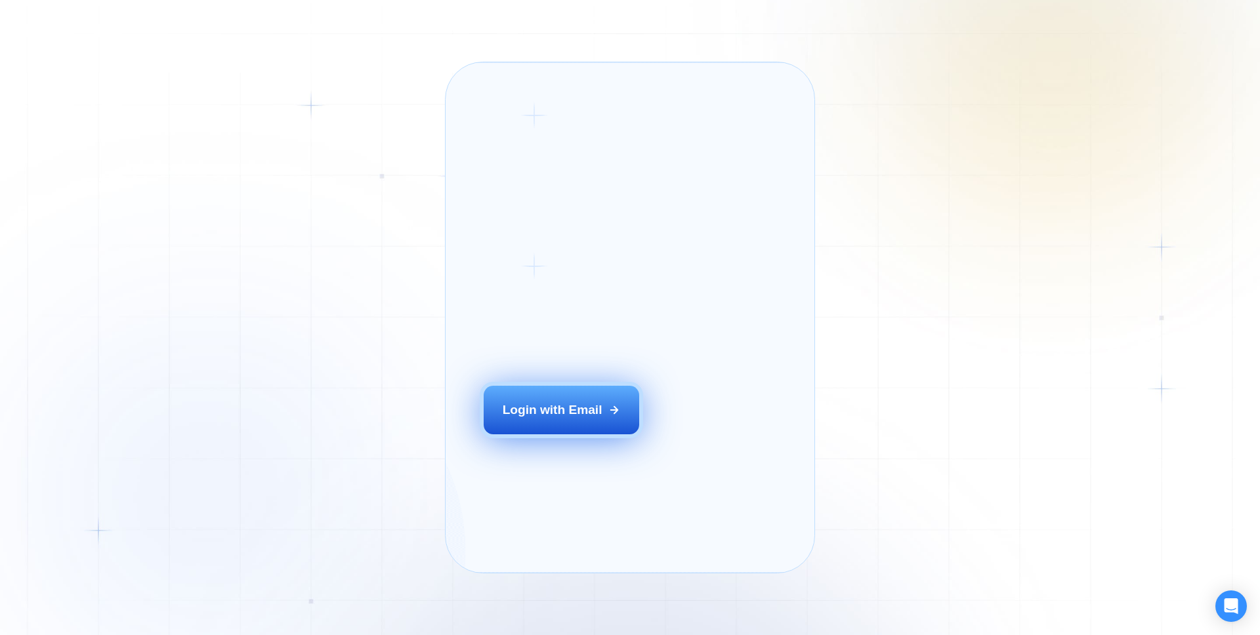
click at [530, 425] on button "Login with Email" at bounding box center [562, 410] width 156 height 49
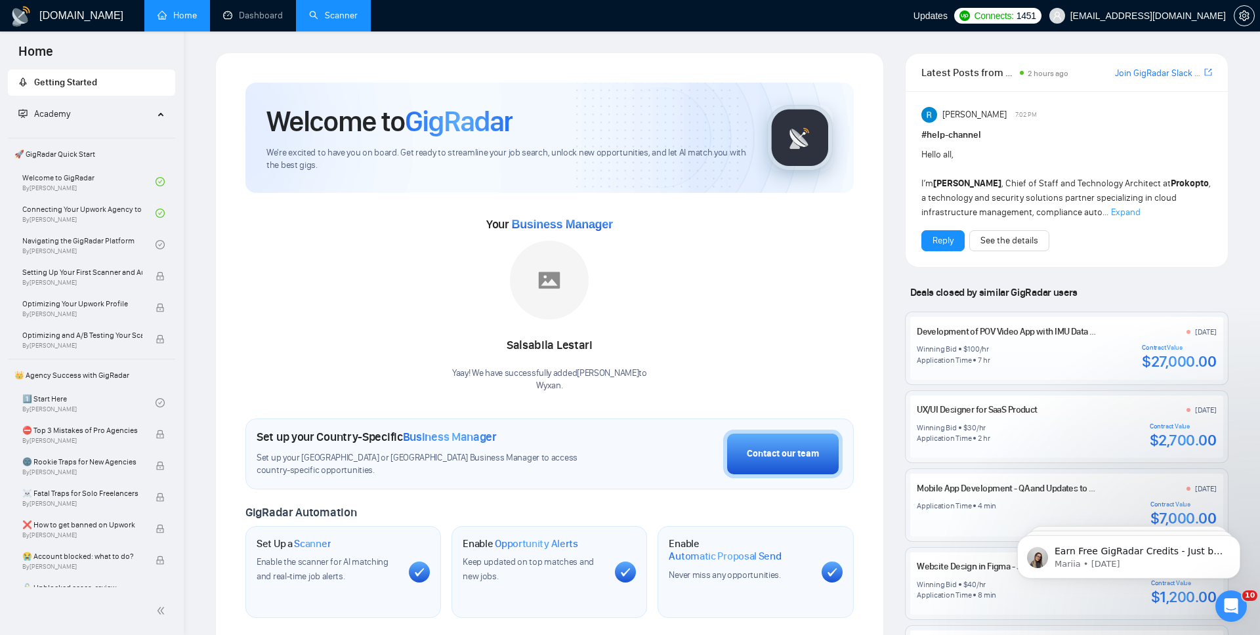
click at [358, 20] on link "Scanner" at bounding box center [333, 15] width 49 height 11
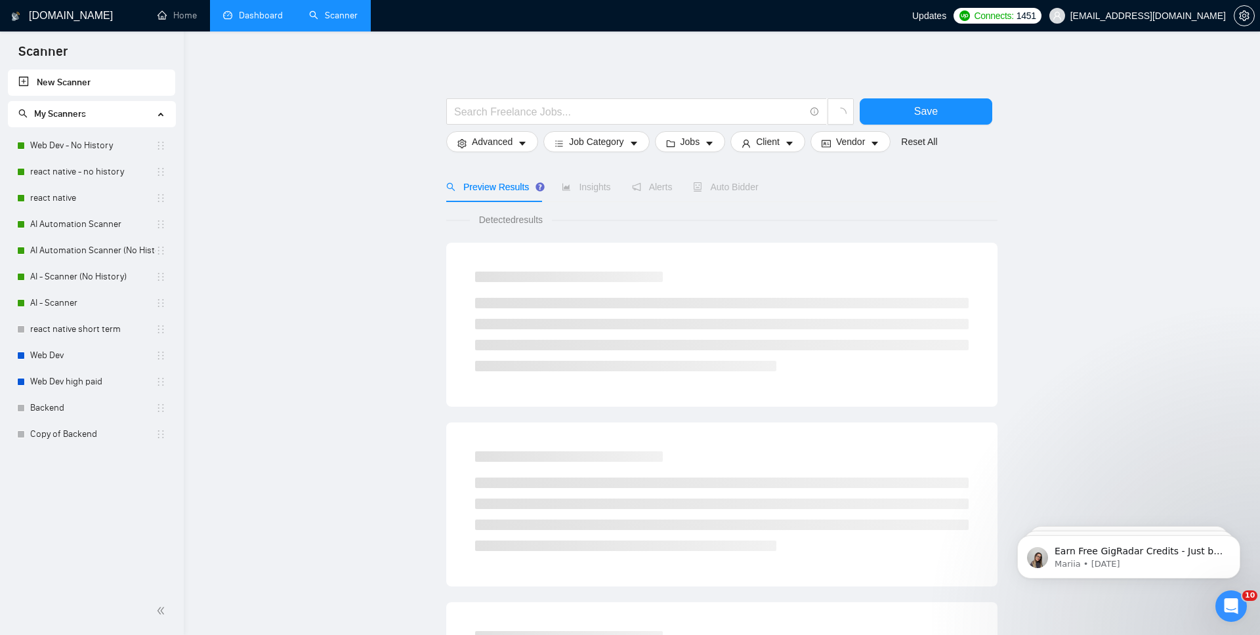
click at [251, 10] on link "Dashboard" at bounding box center [253, 15] width 60 height 11
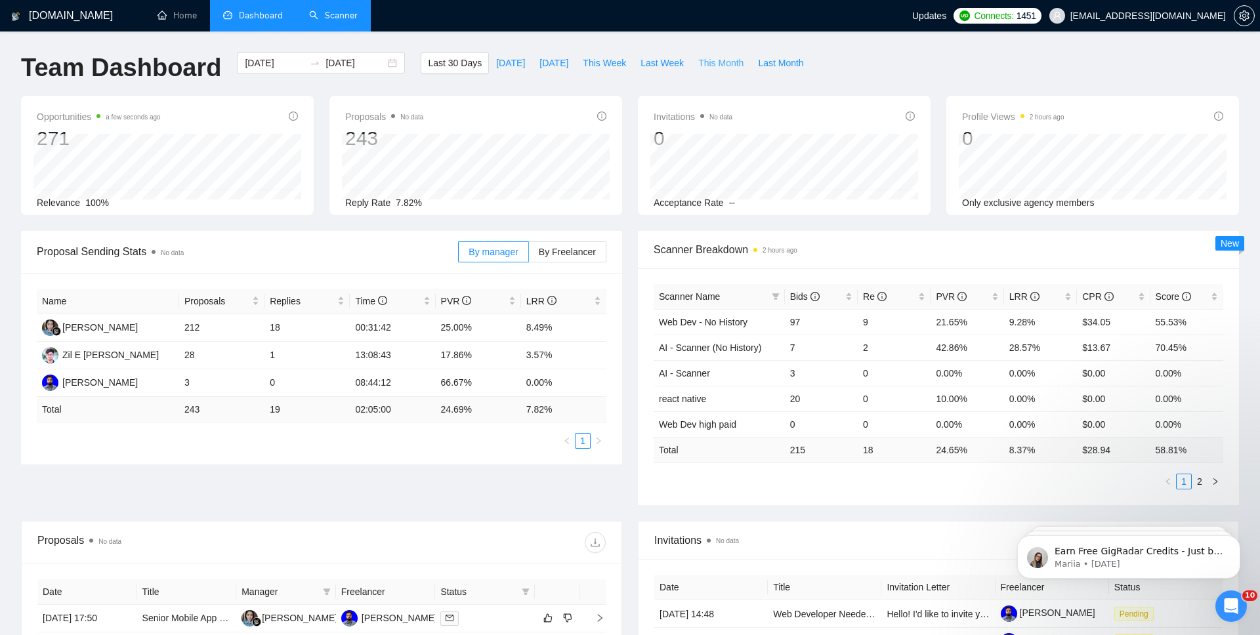
click at [720, 68] on span "This Month" at bounding box center [720, 63] width 45 height 14
type input "2025-08-01"
type input "2025-08-31"
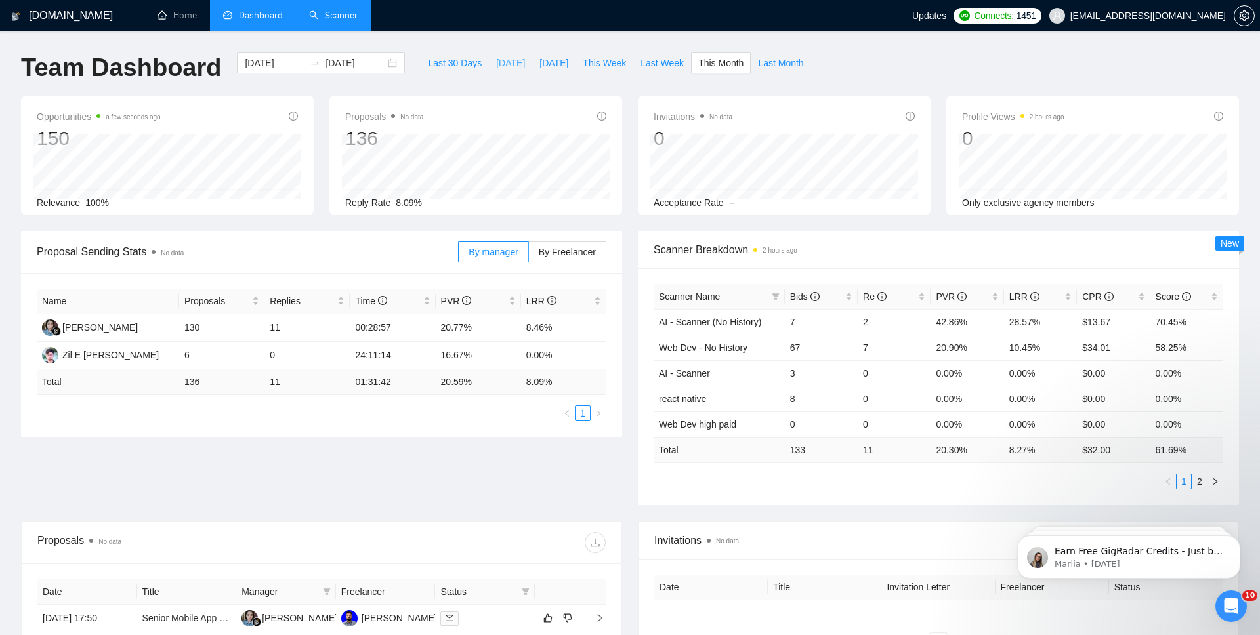
click at [496, 60] on span "Today" at bounding box center [510, 63] width 29 height 14
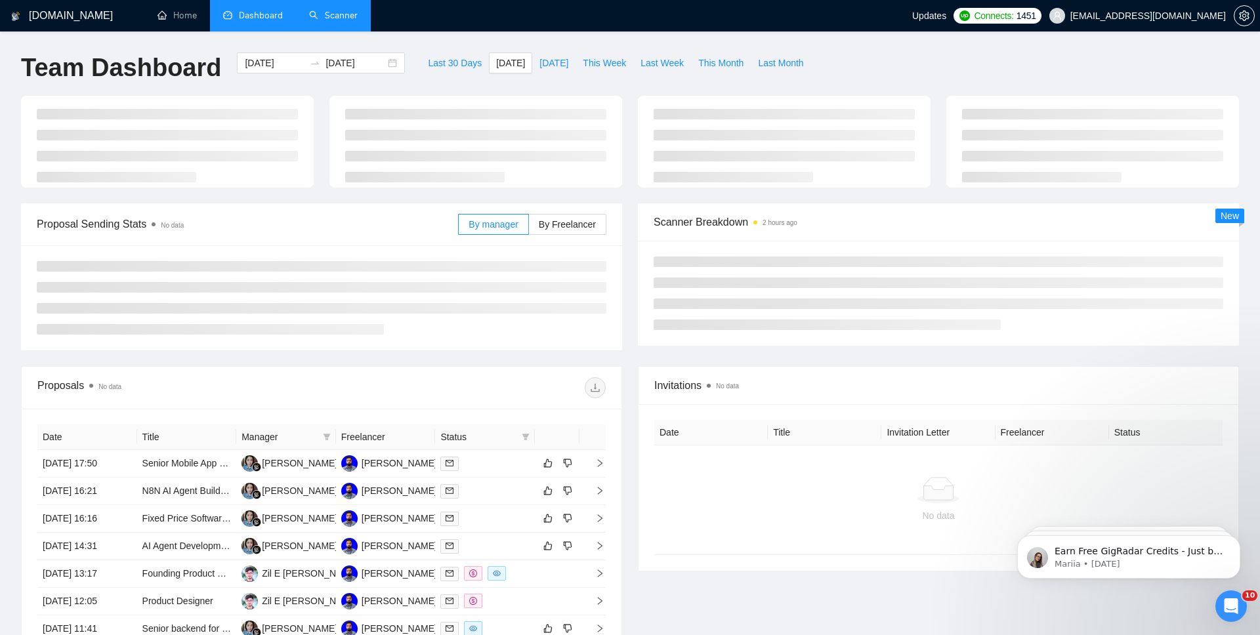
type input "2025-08-11"
